Goal: Transaction & Acquisition: Purchase product/service

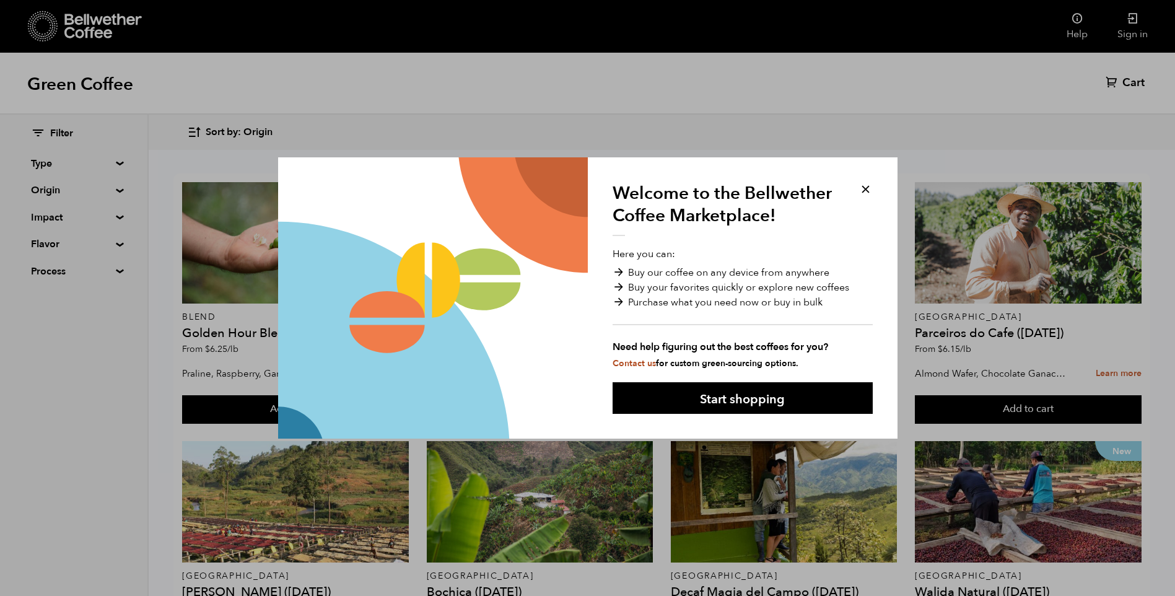
click at [867, 187] on button at bounding box center [865, 189] width 14 height 14
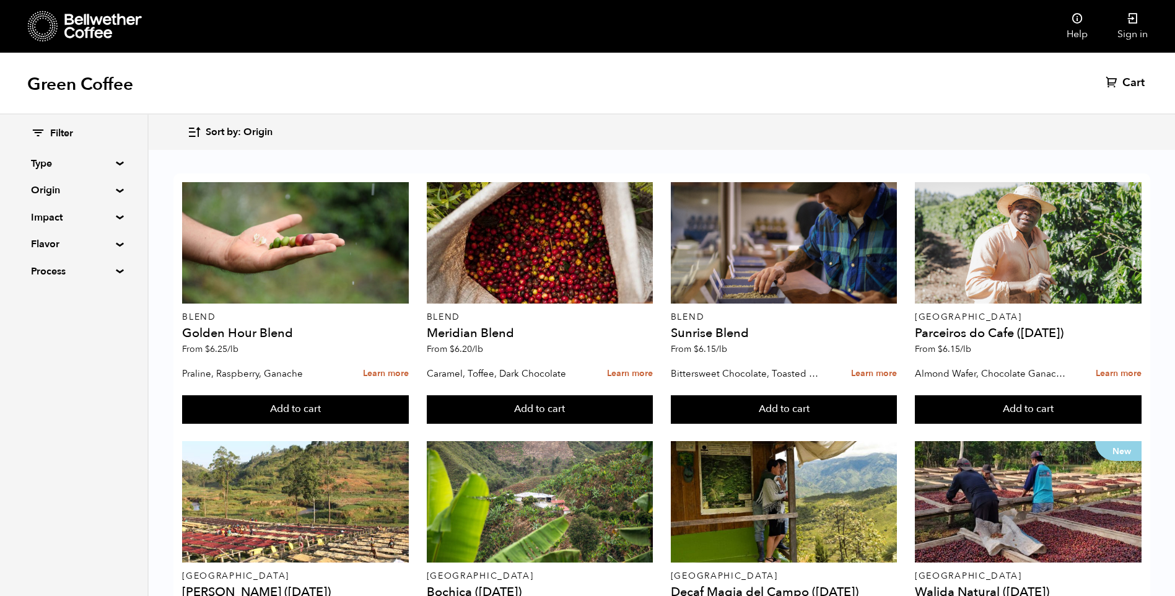
click at [116, 161] on summary "Type" at bounding box center [73, 163] width 85 height 15
click at [40, 226] on input "Decaf" at bounding box center [36, 226] width 11 height 11
checkbox input "true"
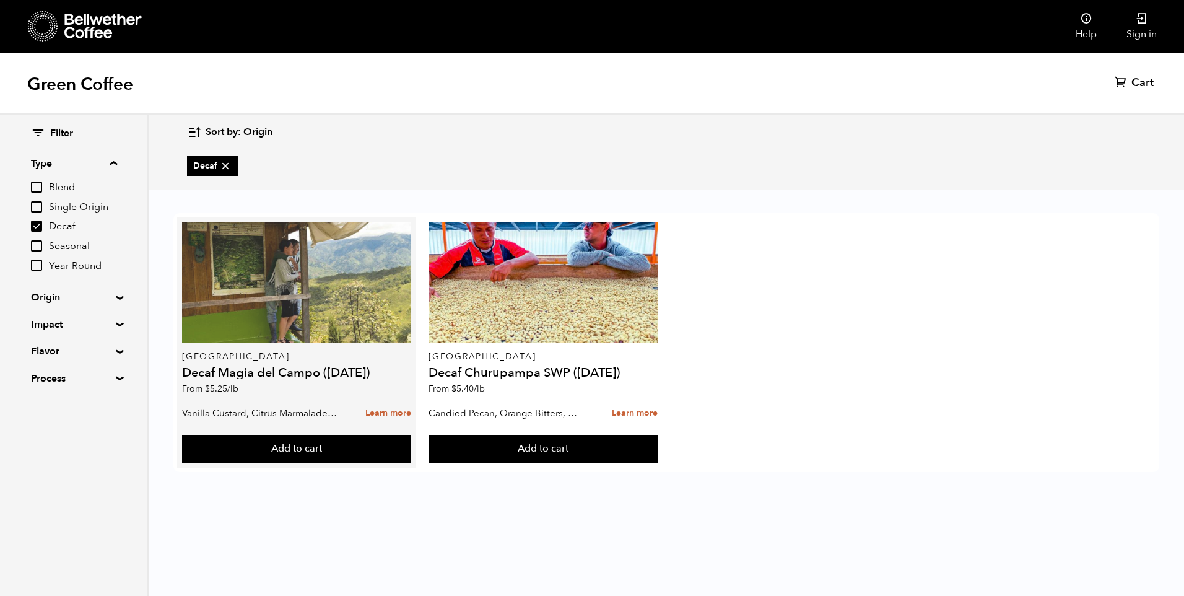
click at [242, 297] on div at bounding box center [296, 282] width 229 height 121
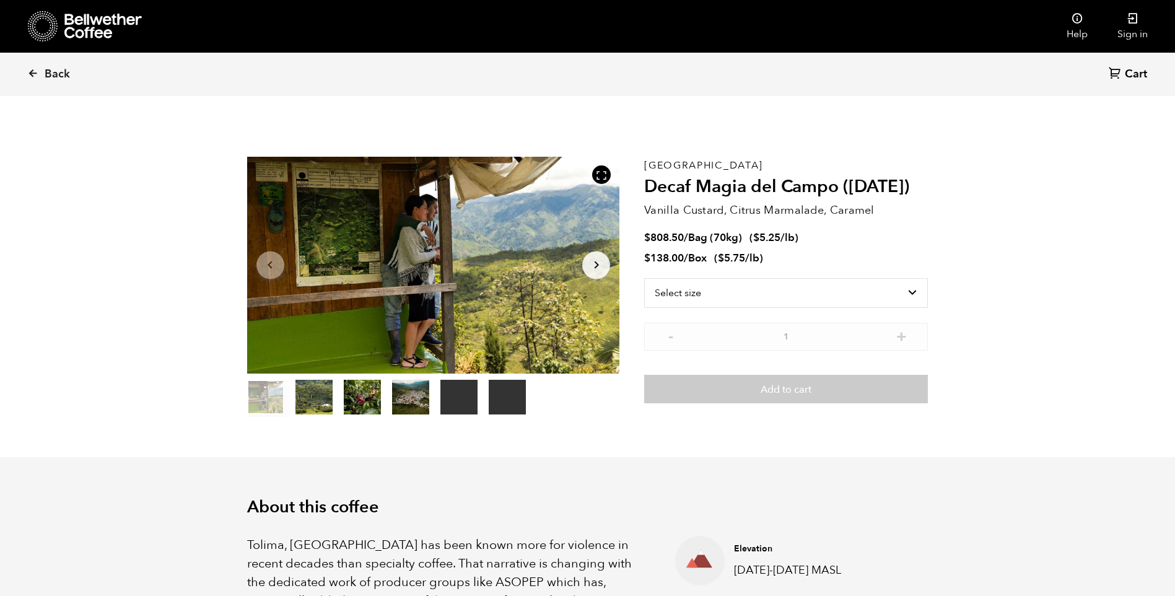
click at [593, 263] on icon "Arrow Right" at bounding box center [596, 265] width 15 height 15
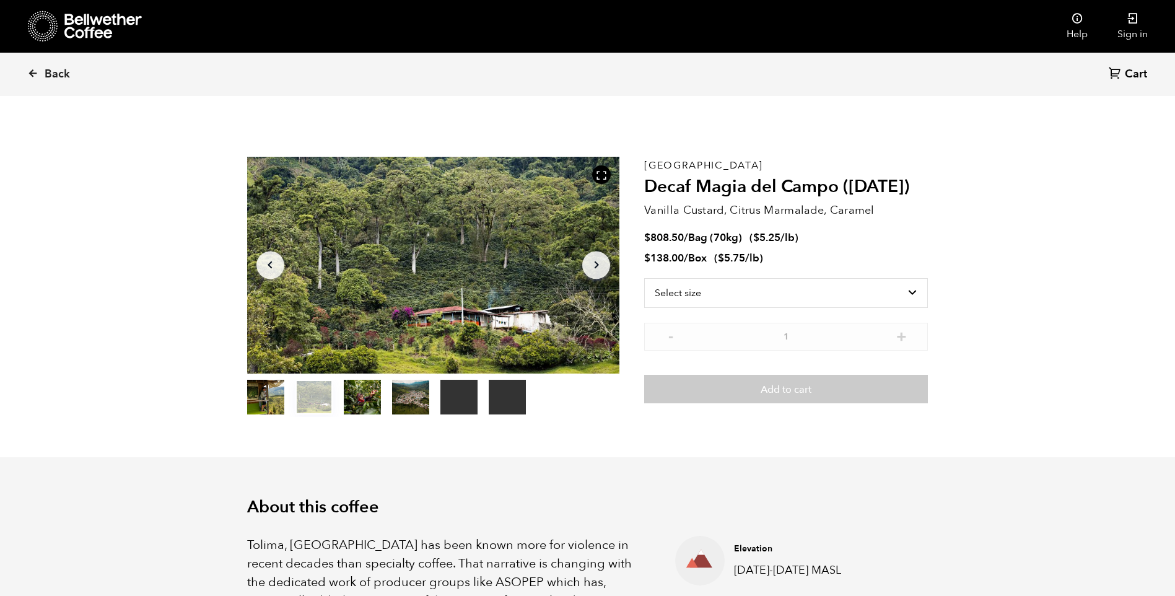
click at [595, 264] on icon "Arrow Right" at bounding box center [596, 265] width 15 height 15
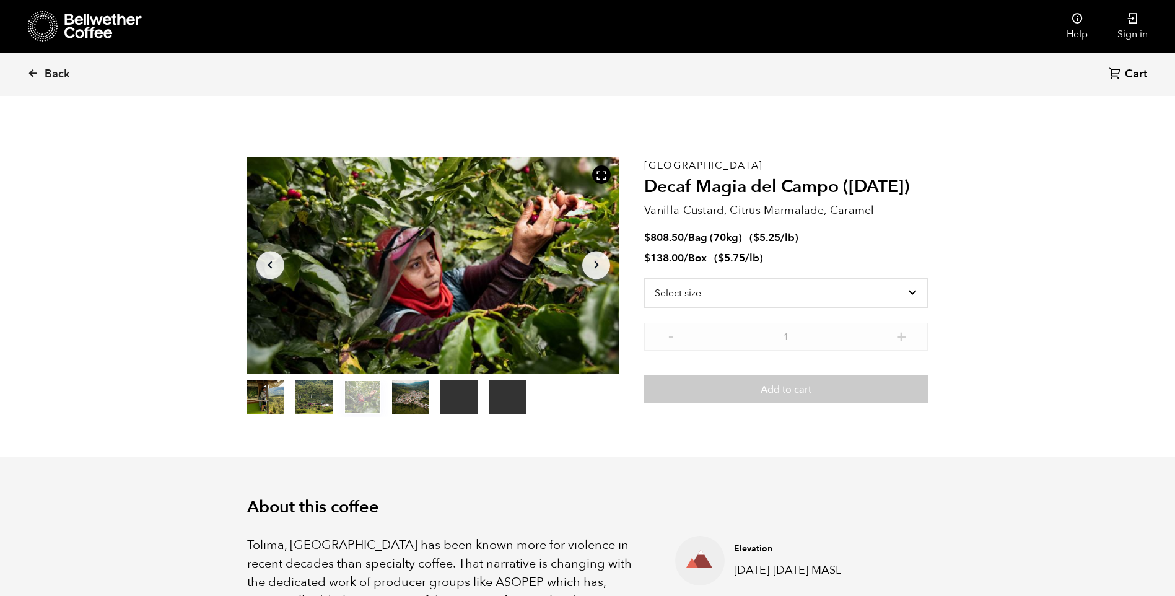
click at [595, 265] on icon "Arrow Right" at bounding box center [596, 265] width 15 height 15
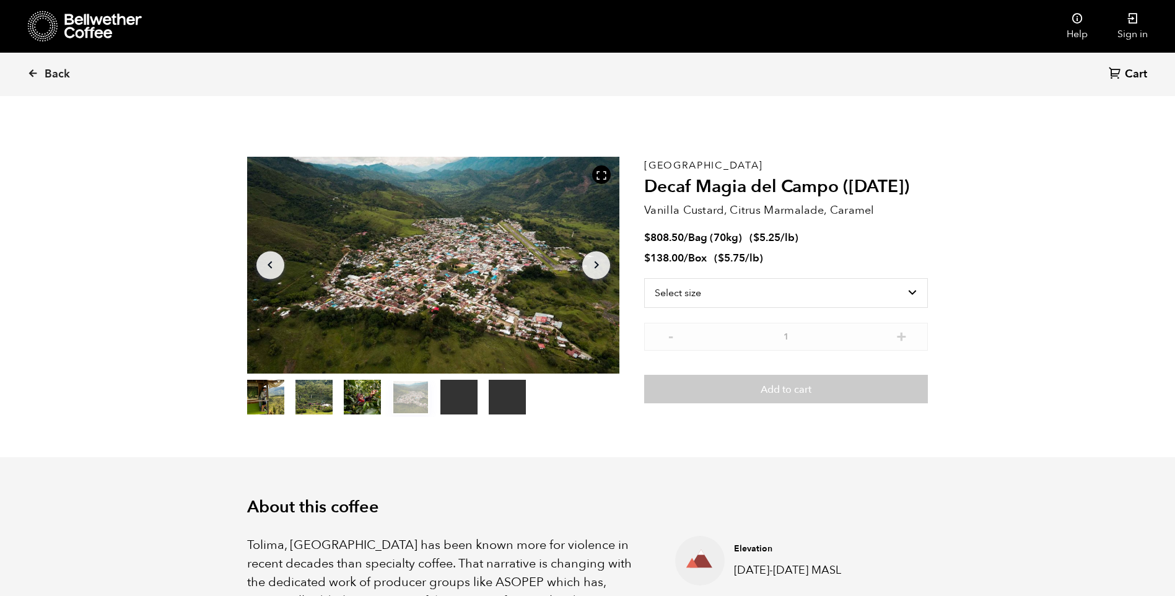
click at [595, 265] on icon "Arrow Right" at bounding box center [596, 265] width 15 height 15
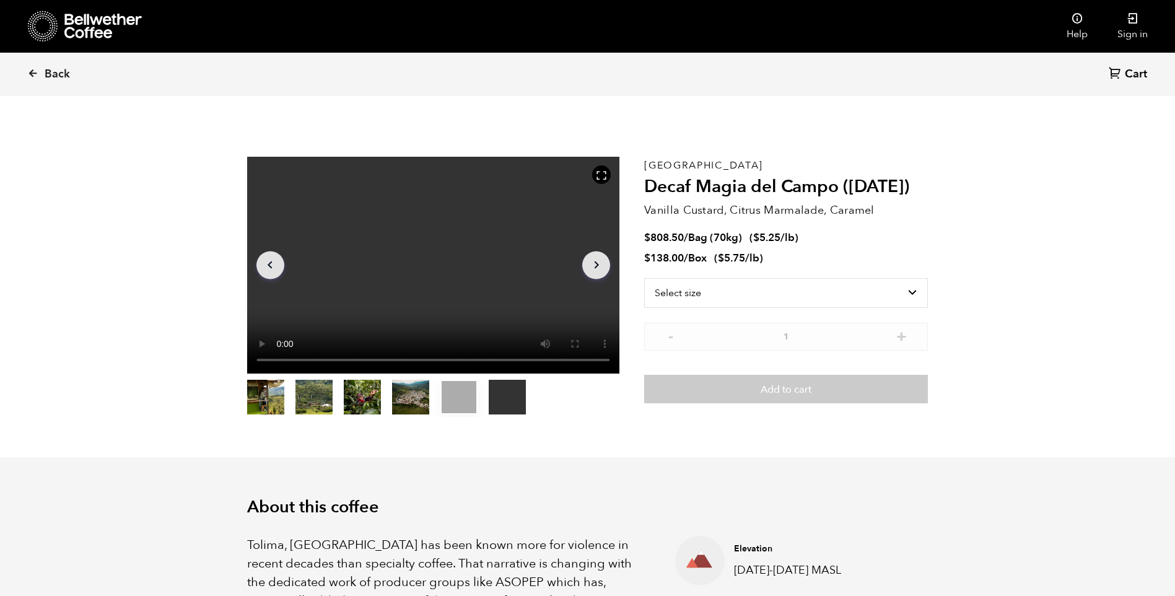
click at [595, 265] on icon "Arrow Right" at bounding box center [596, 265] width 15 height 15
click at [267, 270] on icon "Arrow Left" at bounding box center [270, 265] width 15 height 15
click at [586, 269] on button "Arrow Right" at bounding box center [596, 265] width 28 height 28
click at [270, 258] on icon "Arrow Left" at bounding box center [270, 265] width 15 height 15
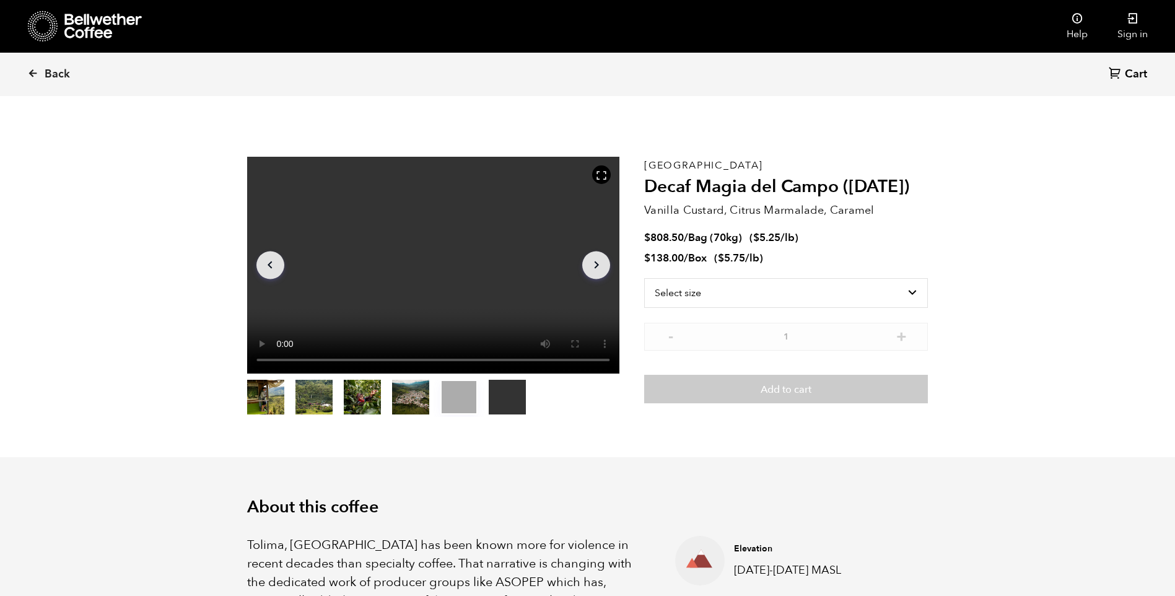
click at [273, 260] on icon "Arrow Left" at bounding box center [270, 265] width 15 height 15
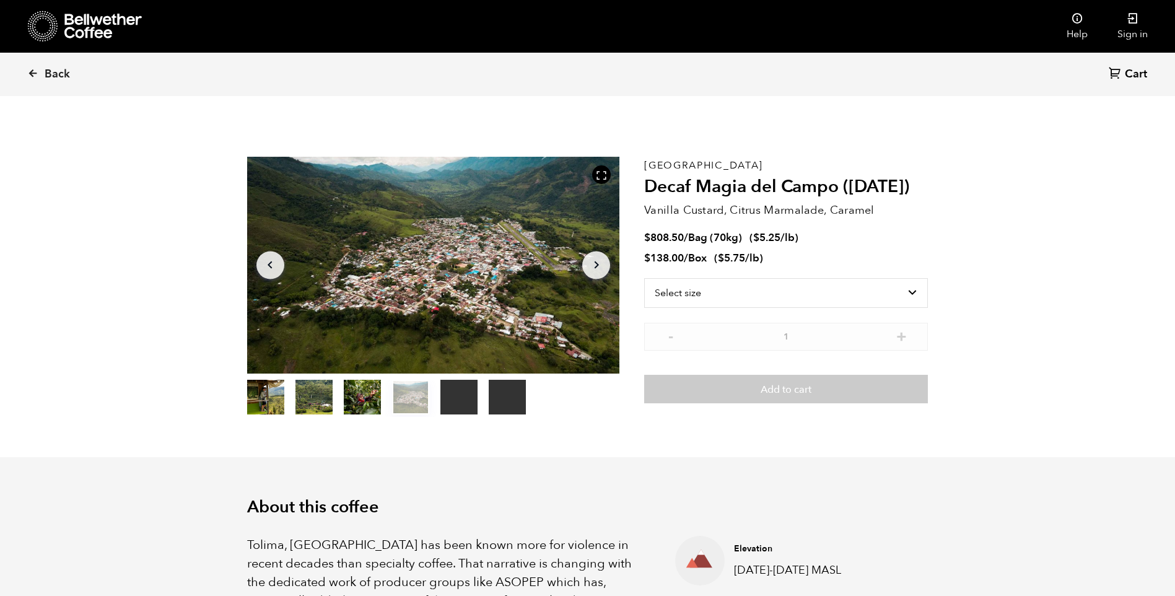
click at [274, 260] on icon "Arrow Left" at bounding box center [270, 265] width 15 height 15
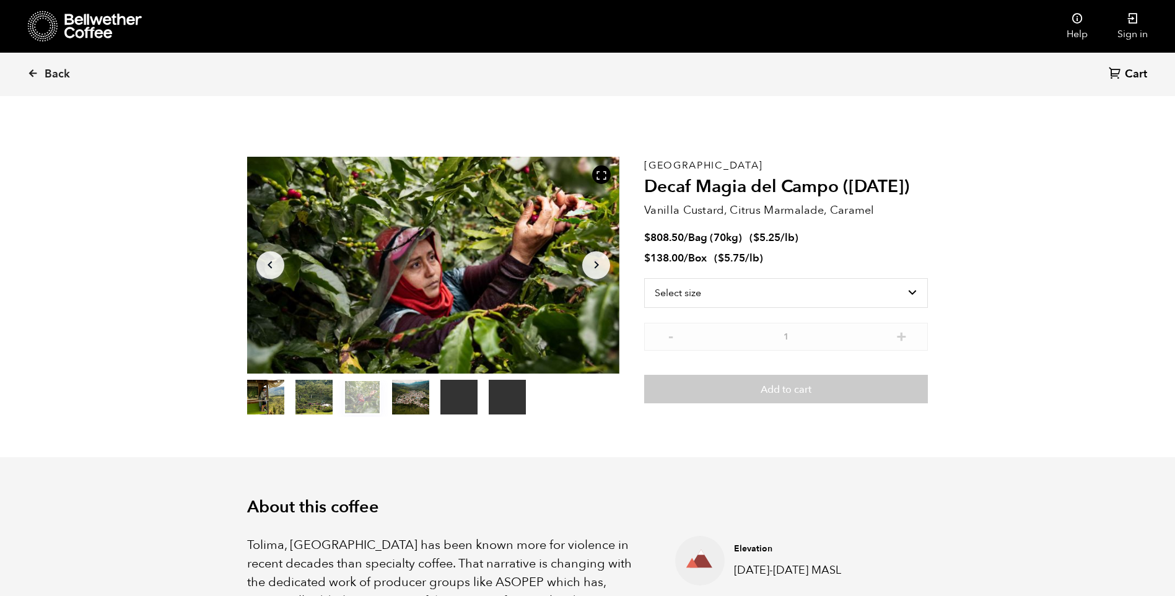
drag, startPoint x: 443, startPoint y: 287, endPoint x: 416, endPoint y: 280, distance: 28.2
click at [416, 280] on div at bounding box center [433, 265] width 373 height 217
drag, startPoint x: 416, startPoint y: 280, endPoint x: 352, endPoint y: 288, distance: 64.3
click at [352, 288] on div at bounding box center [433, 265] width 373 height 217
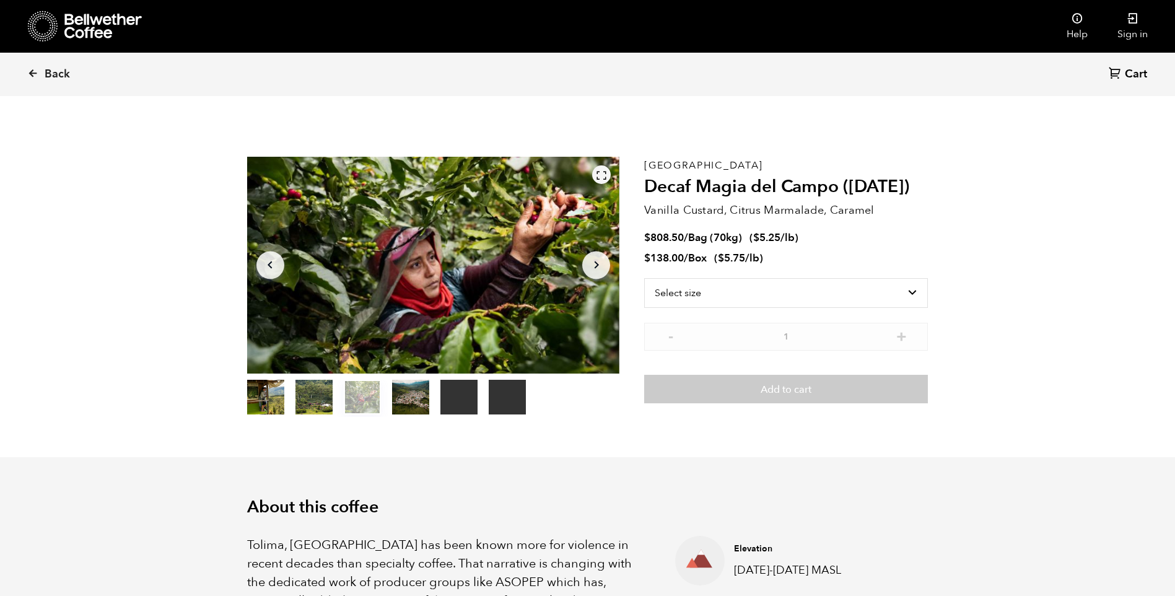
click at [593, 173] on div at bounding box center [601, 174] width 19 height 19
click at [452, 292] on div at bounding box center [433, 265] width 373 height 217
click at [261, 391] on button "item 0" at bounding box center [265, 399] width 37 height 35
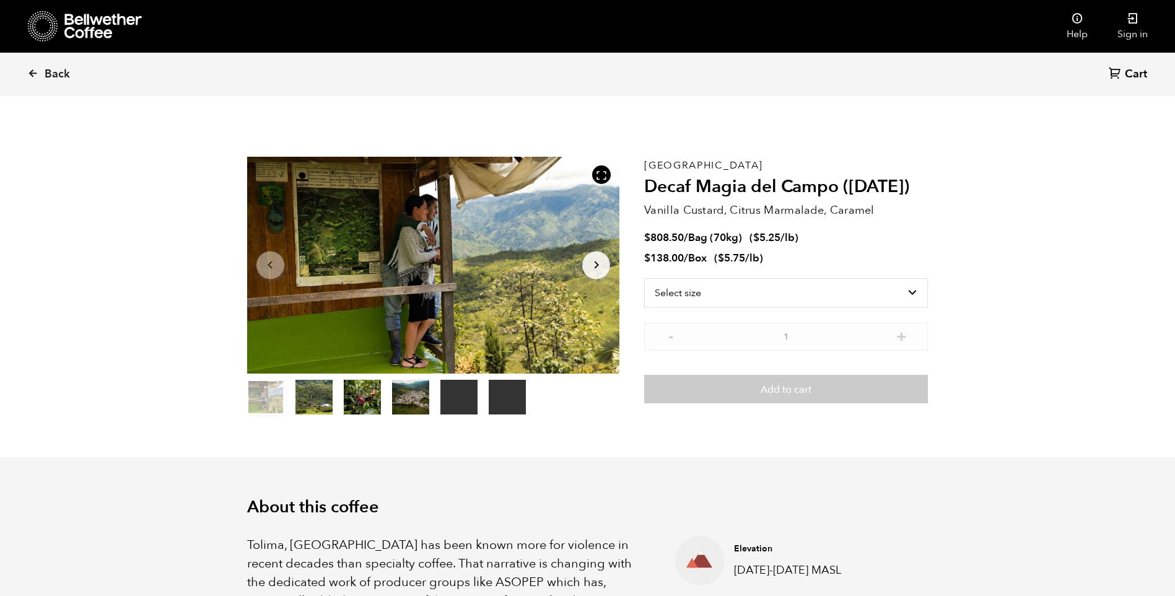
click at [383, 287] on div at bounding box center [433, 265] width 373 height 217
click at [609, 177] on div at bounding box center [601, 174] width 19 height 19
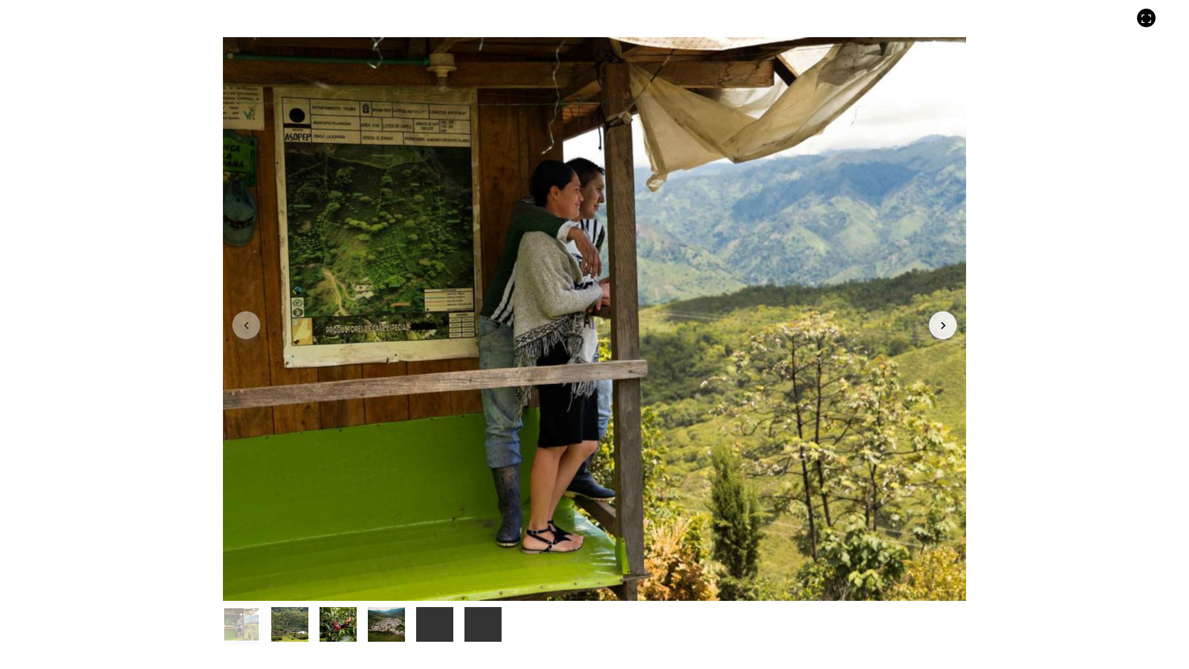
click at [947, 324] on icon "Arrow Right" at bounding box center [943, 325] width 15 height 15
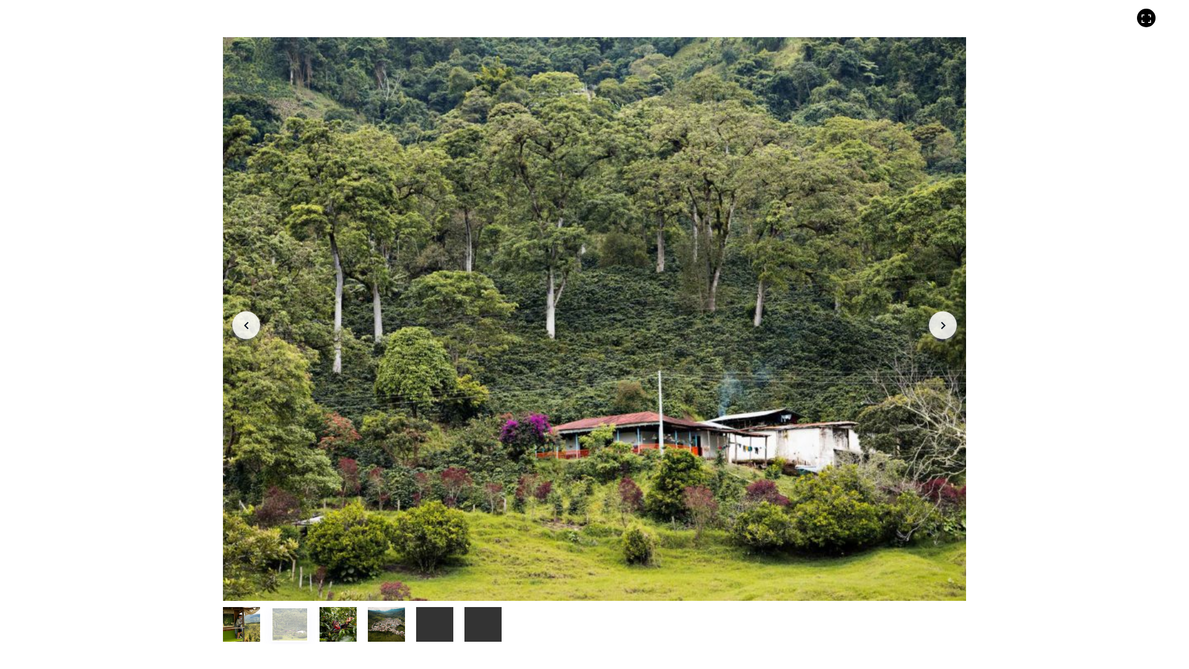
click at [948, 319] on icon "Arrow Right" at bounding box center [943, 325] width 15 height 15
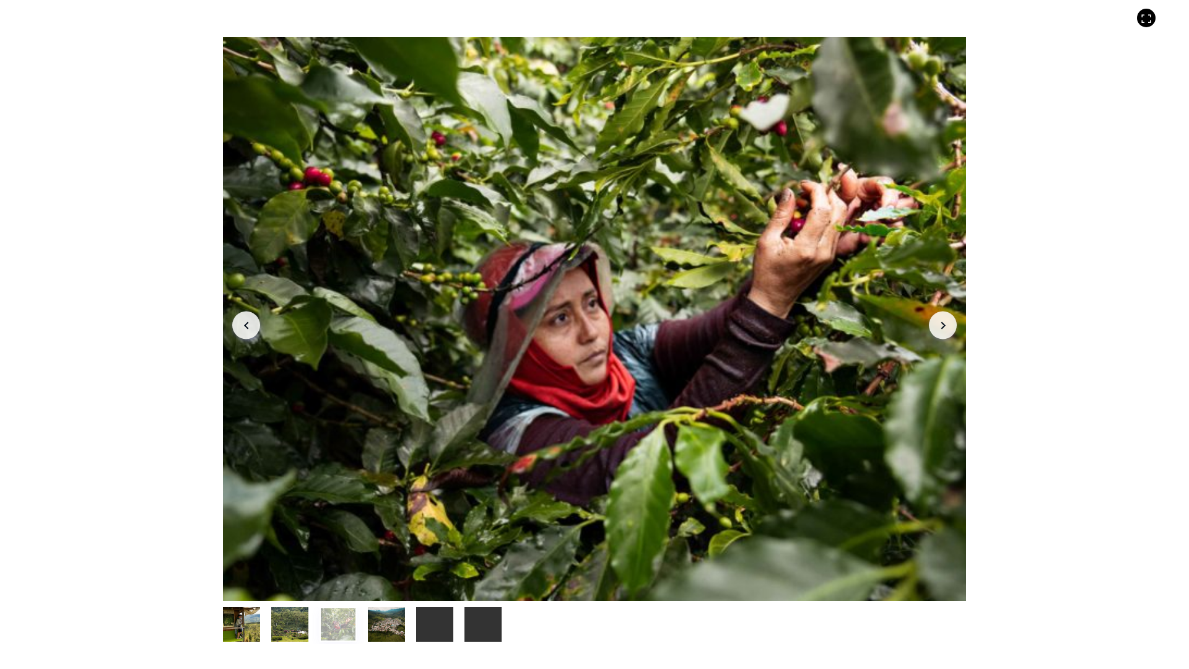
drag, startPoint x: 754, startPoint y: 328, endPoint x: 588, endPoint y: 341, distance: 167.2
drag, startPoint x: 588, startPoint y: 341, endPoint x: 1081, endPoint y: 278, distance: 497.7
click at [1085, 324] on div "Your browser does not support the video tag. Your browser does not support the …" at bounding box center [594, 334] width 1189 height 669
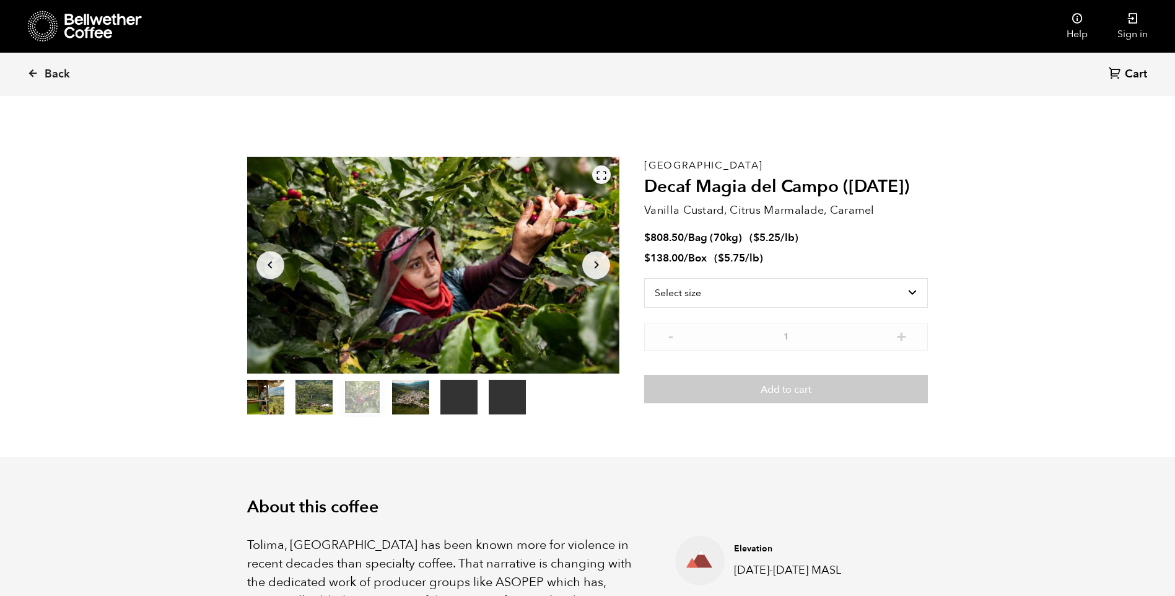
click at [597, 177] on icon at bounding box center [601, 175] width 11 height 11
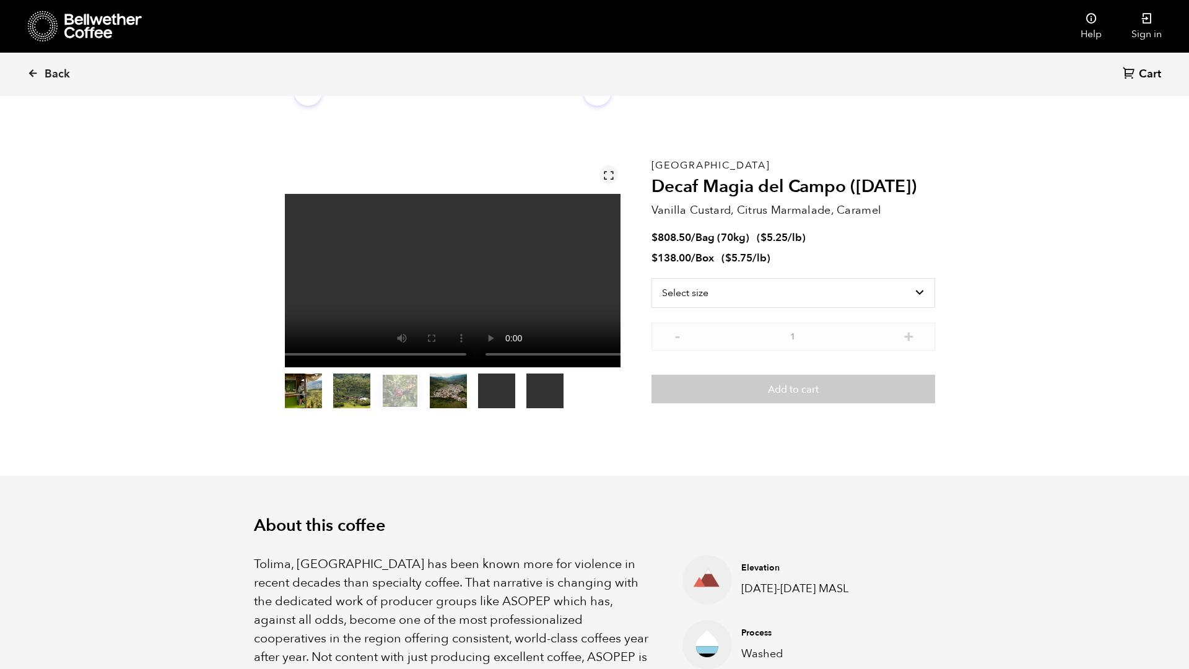
click at [618, 165] on div at bounding box center [609, 174] width 19 height 19
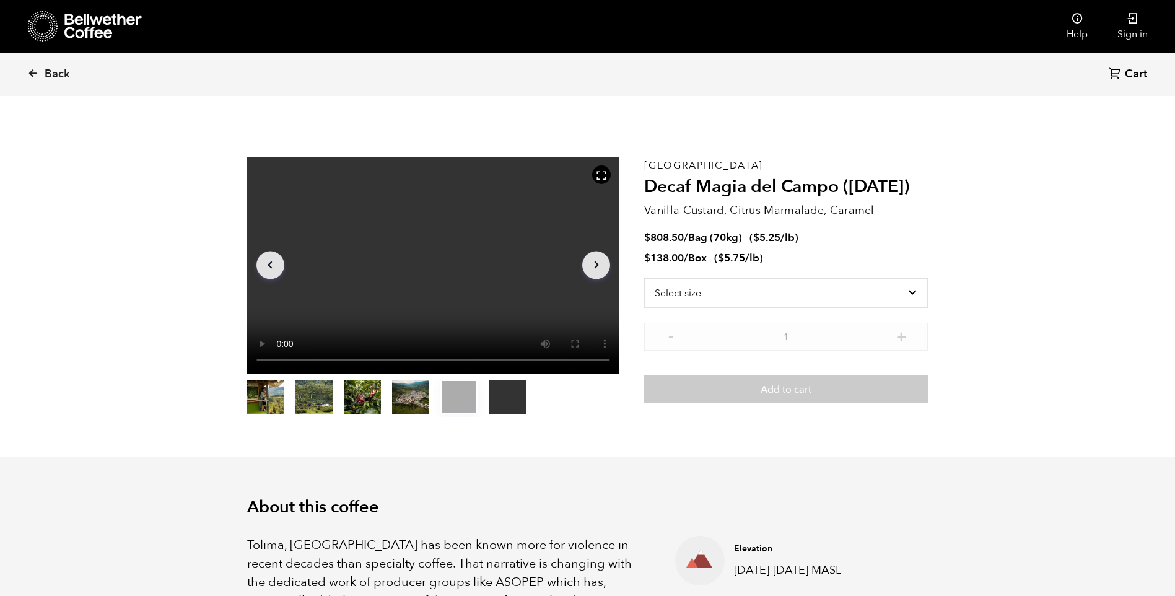
click at [507, 391] on button "item 5" at bounding box center [507, 399] width 37 height 35
click at [46, 77] on span "Back" at bounding box center [57, 74] width 25 height 15
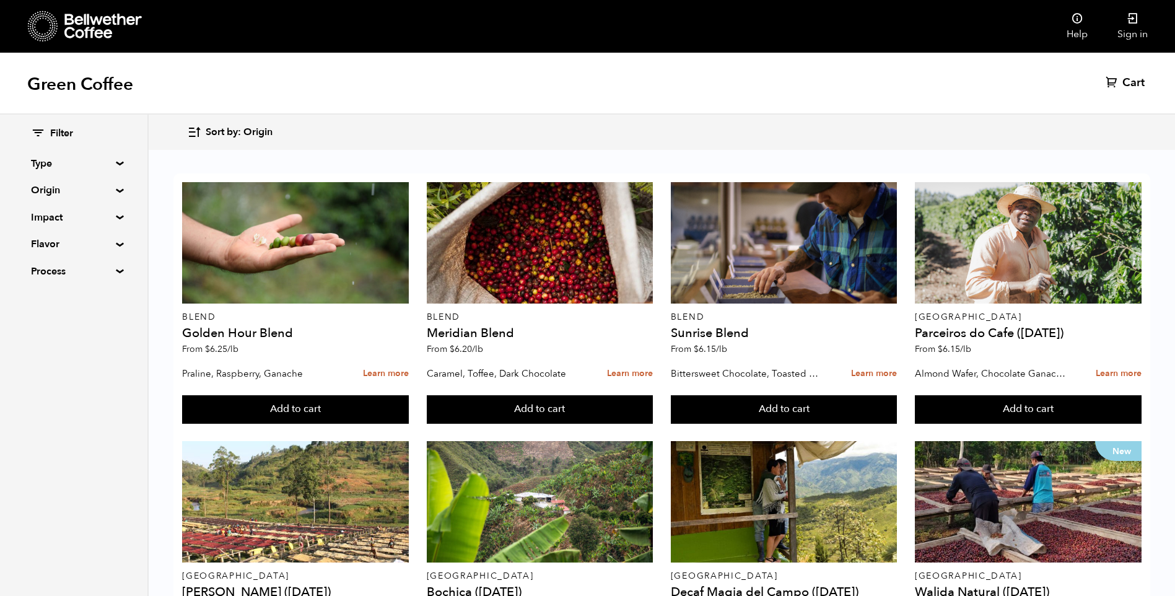
scroll to position [904, 0]
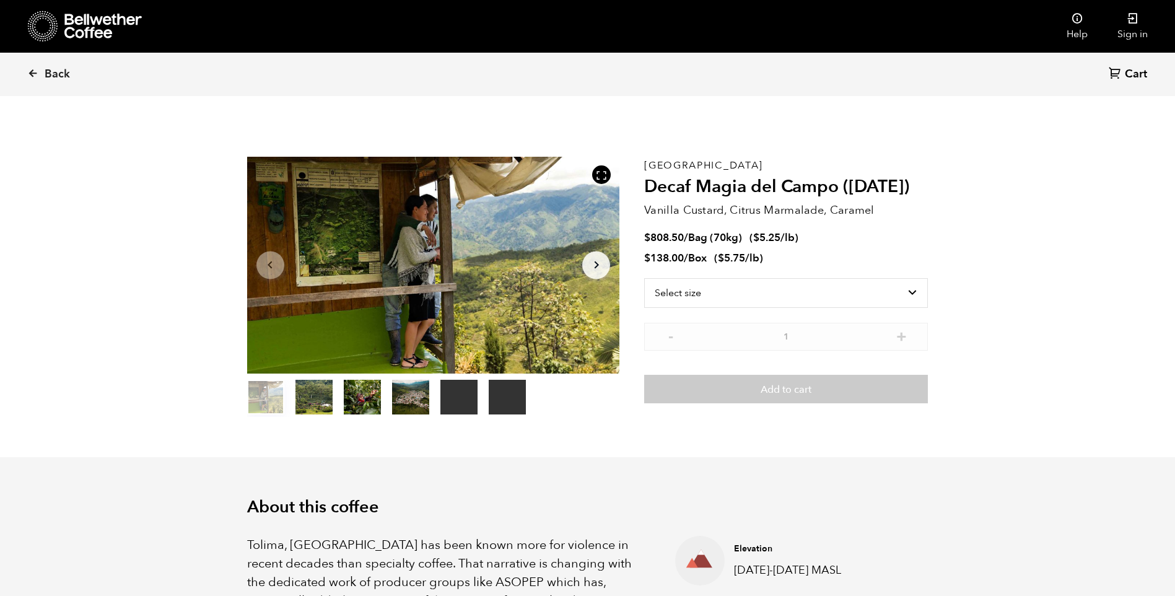
scroll to position [539, 660]
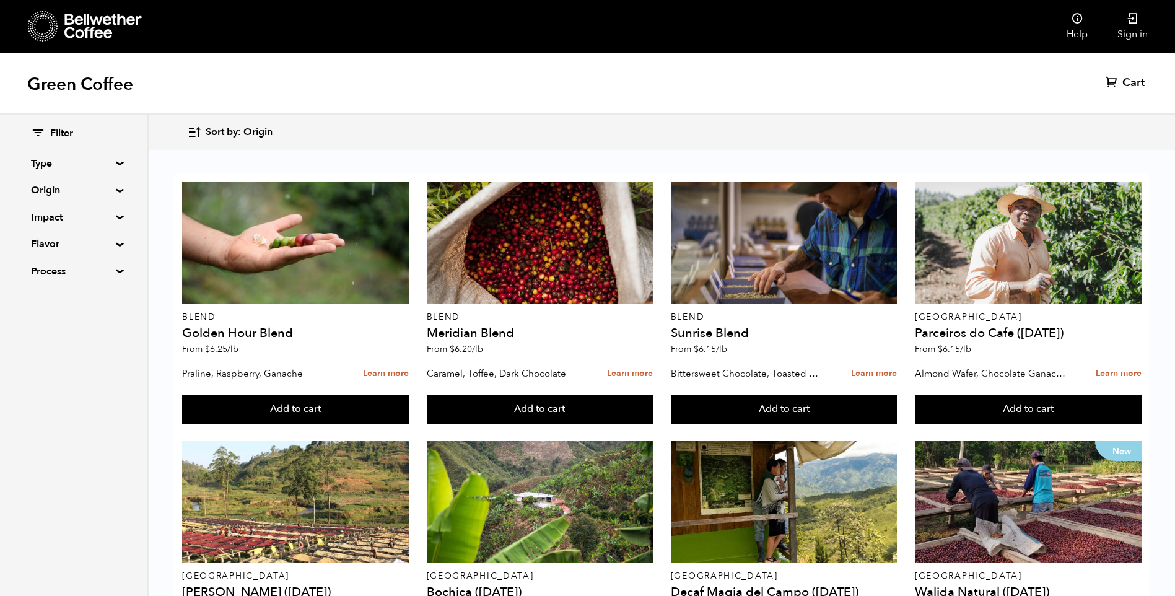
click at [44, 165] on summary "Type" at bounding box center [73, 163] width 85 height 15
click at [57, 224] on span "Decaf" at bounding box center [83, 227] width 68 height 14
click at [0, 0] on input "Decaf" at bounding box center [0, 0] width 0 height 0
checkbox input "true"
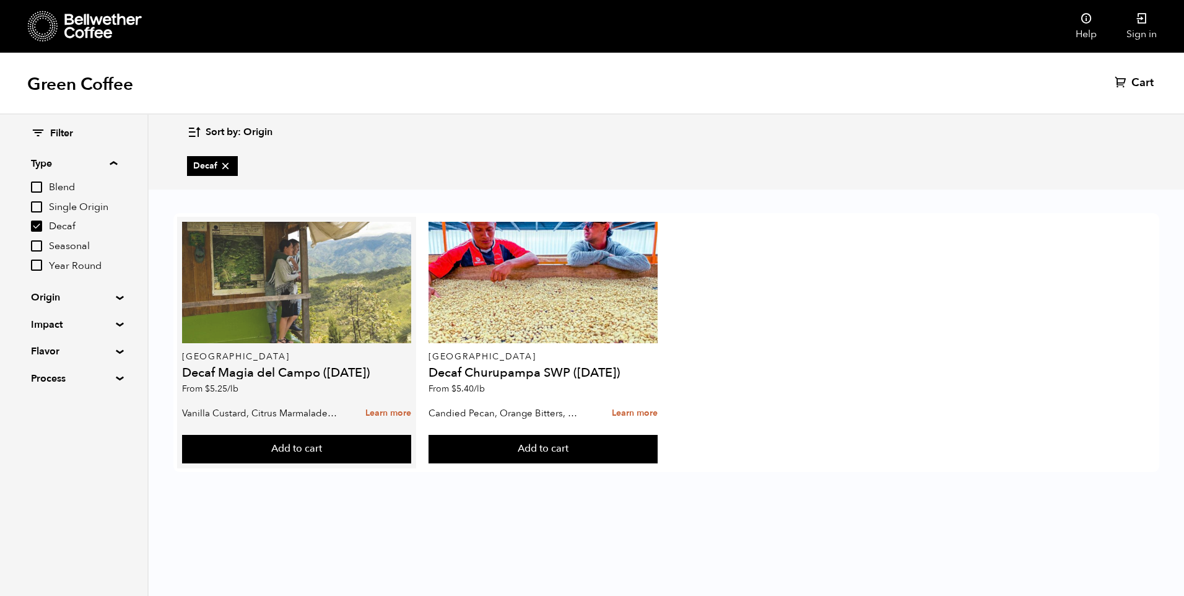
click at [259, 273] on div at bounding box center [296, 282] width 229 height 121
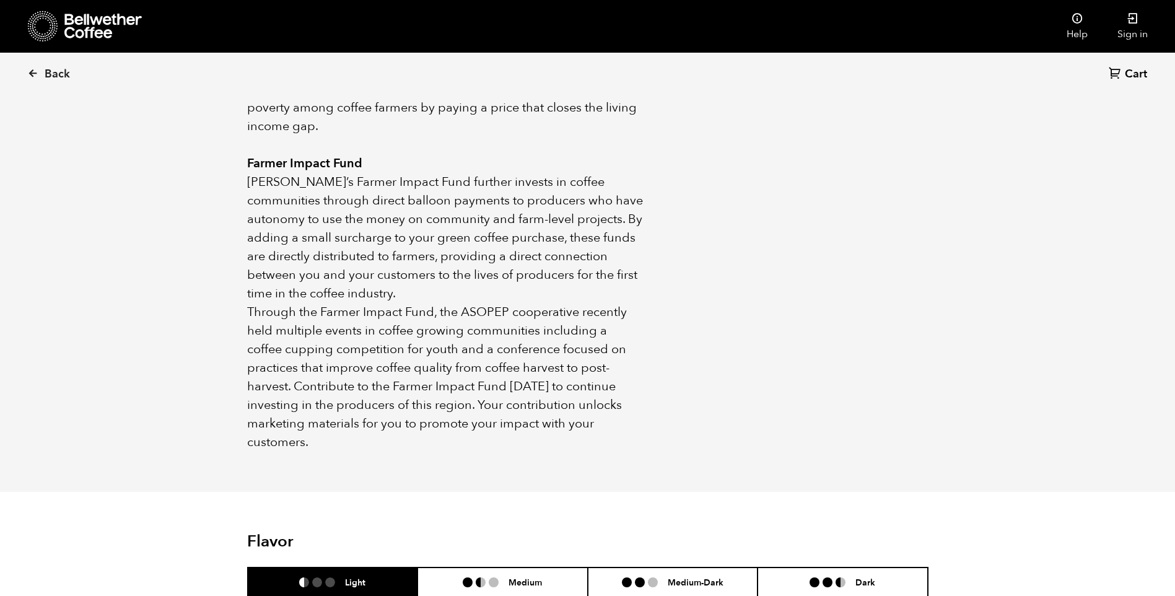
scroll to position [743, 0]
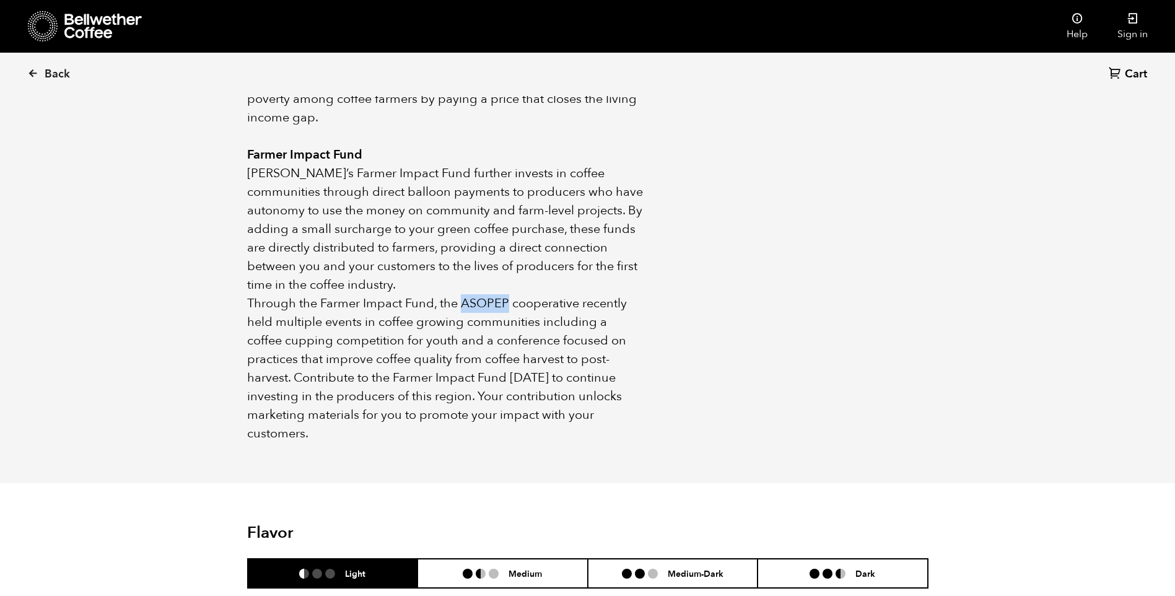
drag, startPoint x: 461, startPoint y: 304, endPoint x: 505, endPoint y: 300, distance: 44.7
click at [505, 300] on p "Through the Farmer Impact Fund, the ASOPEP cooperative recently held multiple e…" at bounding box center [446, 368] width 398 height 149
drag, startPoint x: 505, startPoint y: 300, endPoint x: 499, endPoint y: 304, distance: 7.8
click at [816, 193] on ul "Elevation [DATE]-[DATE] MASL Process Washed Cultivar Castillo, Caturra, [GEOGRA…" at bounding box center [786, 118] width 284 height 650
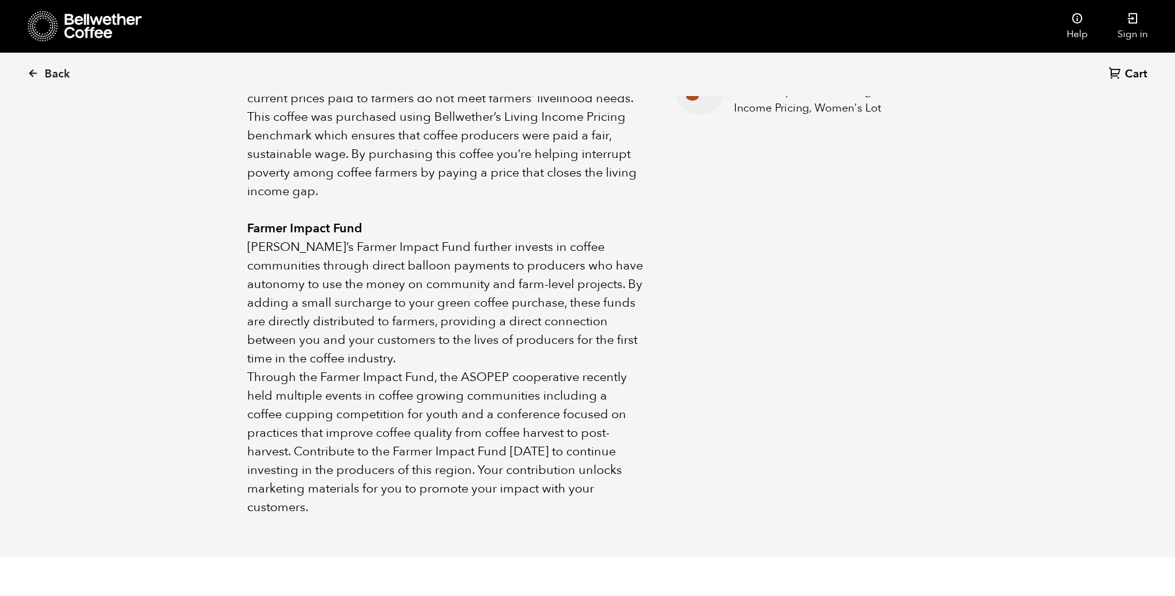
scroll to position [557, 0]
